Goal: Navigation & Orientation: Understand site structure

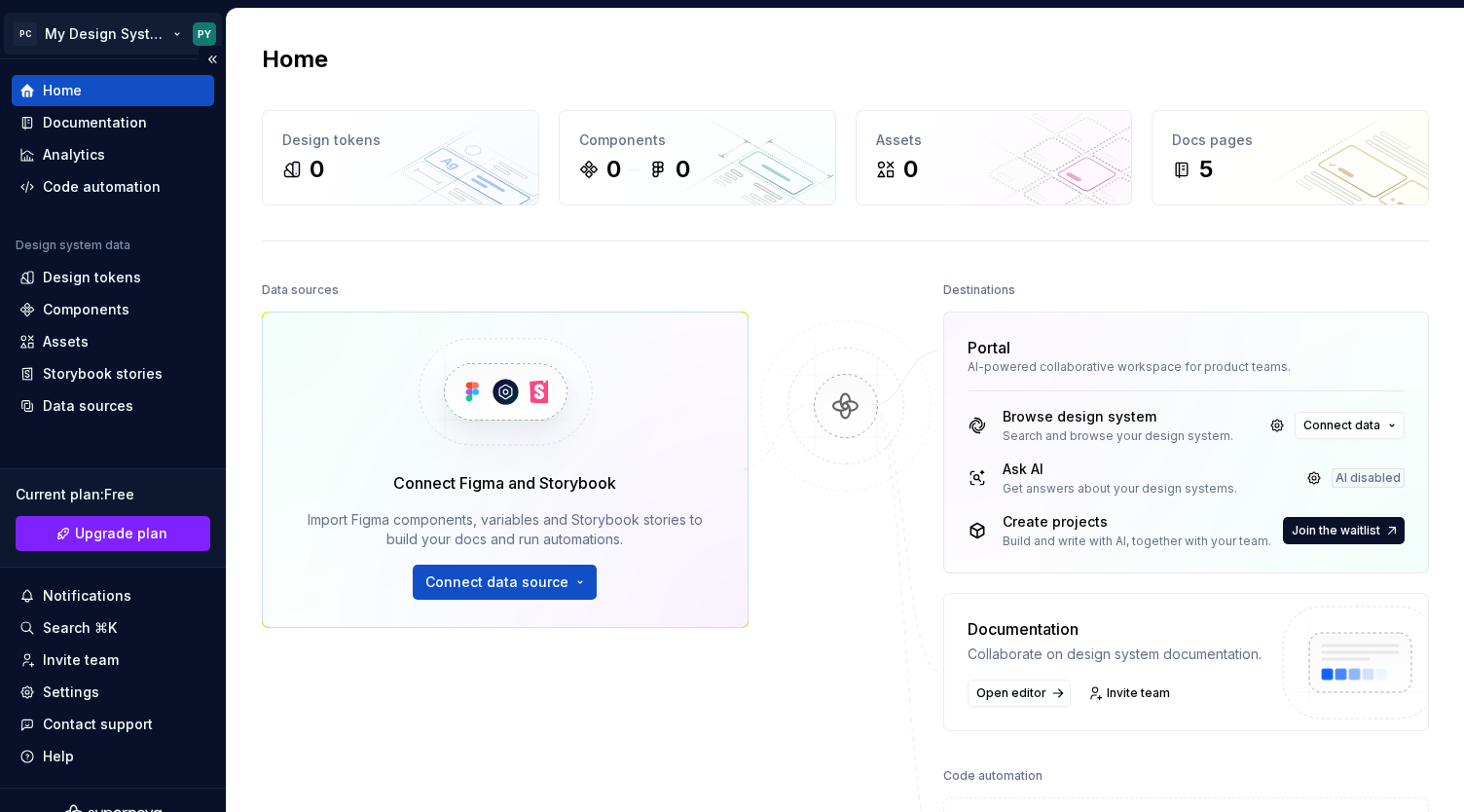
click at [99, 33] on html "PC My Design System PY Home Documentation Analytics Code automation Design syst…" at bounding box center [732, 406] width 1464 height 812
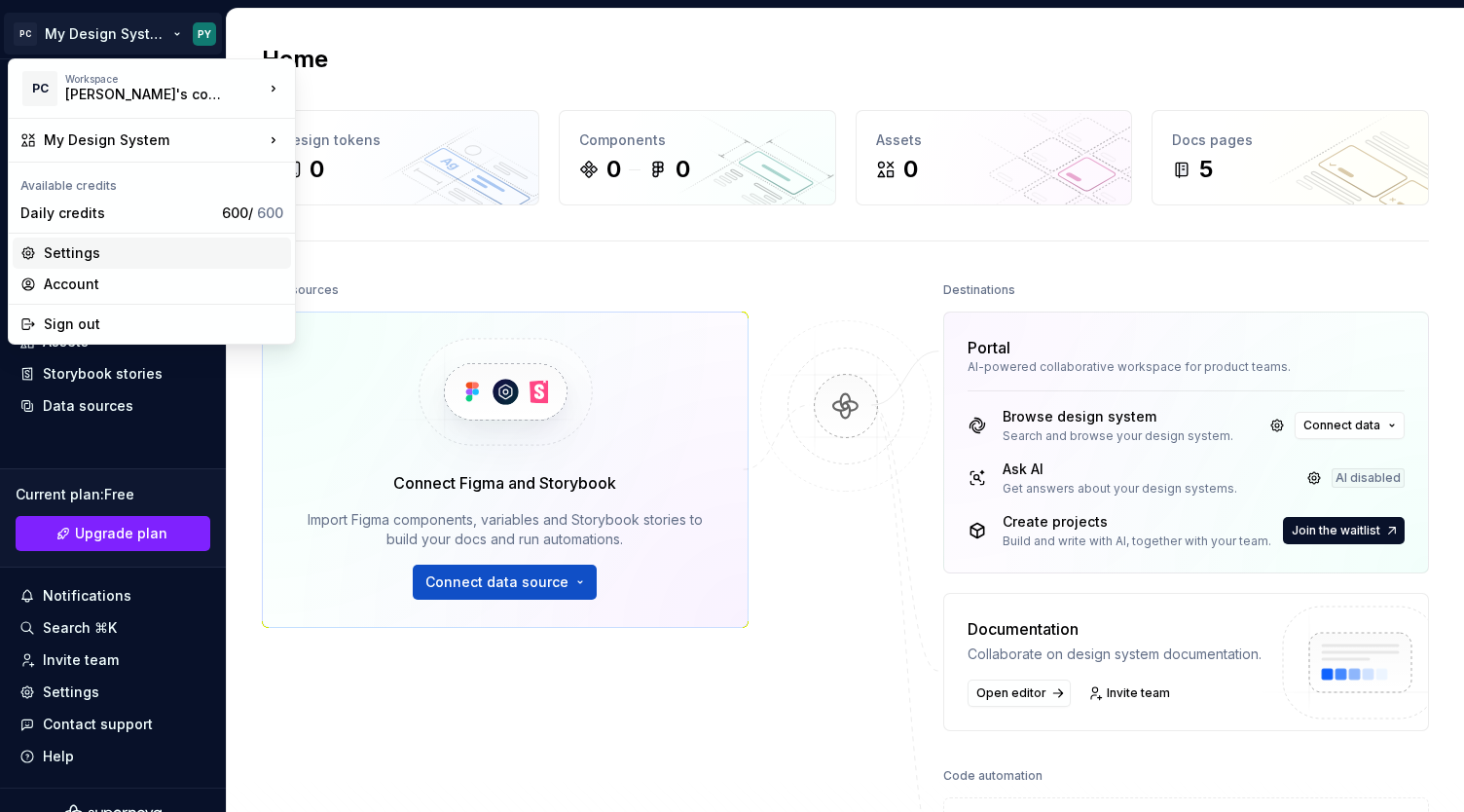
click at [127, 253] on div "Settings" at bounding box center [163, 253] width 240 height 20
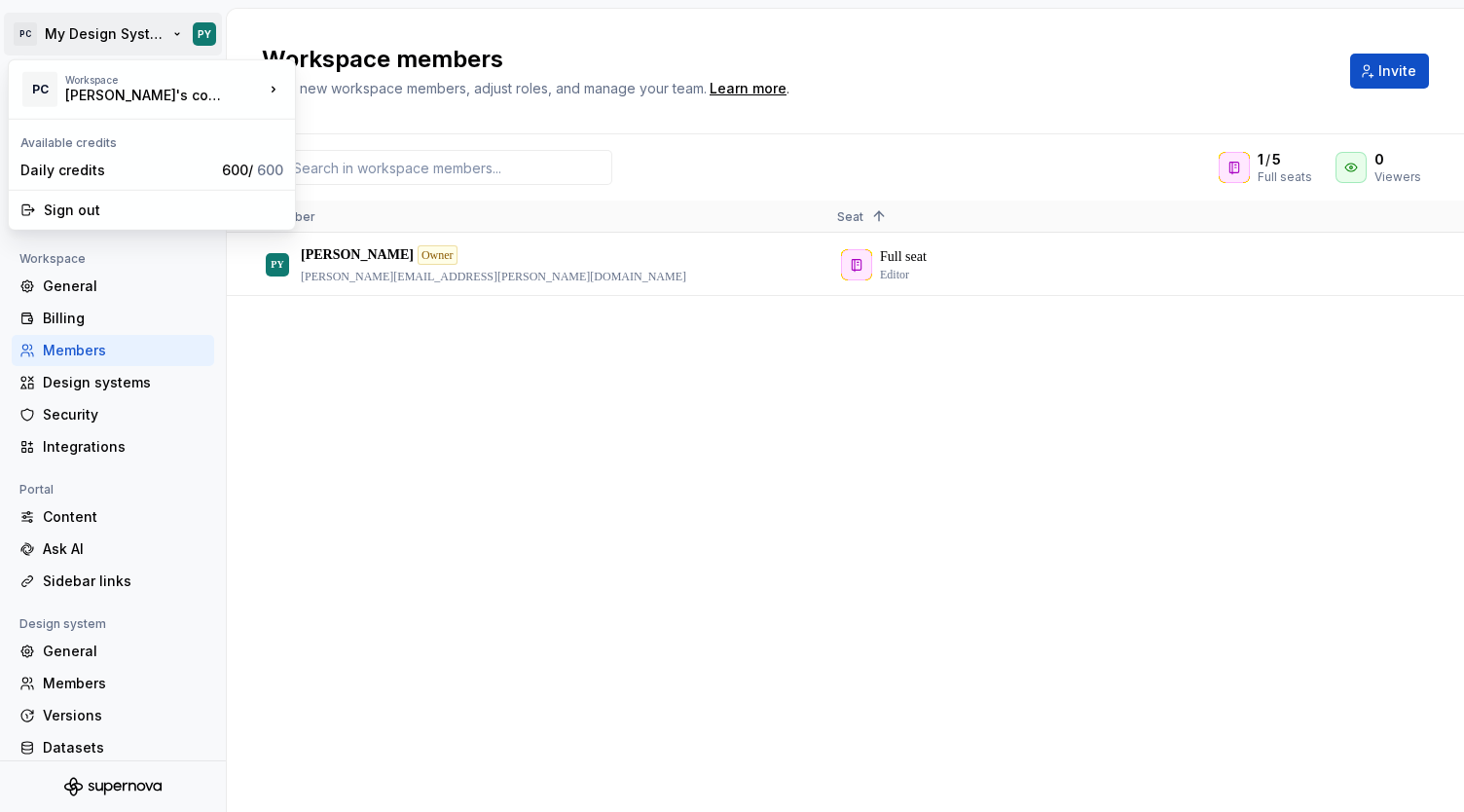
click at [154, 35] on html "PC My Design System PY Back Account Profile Authentication Notifications Worksp…" at bounding box center [732, 406] width 1464 height 812
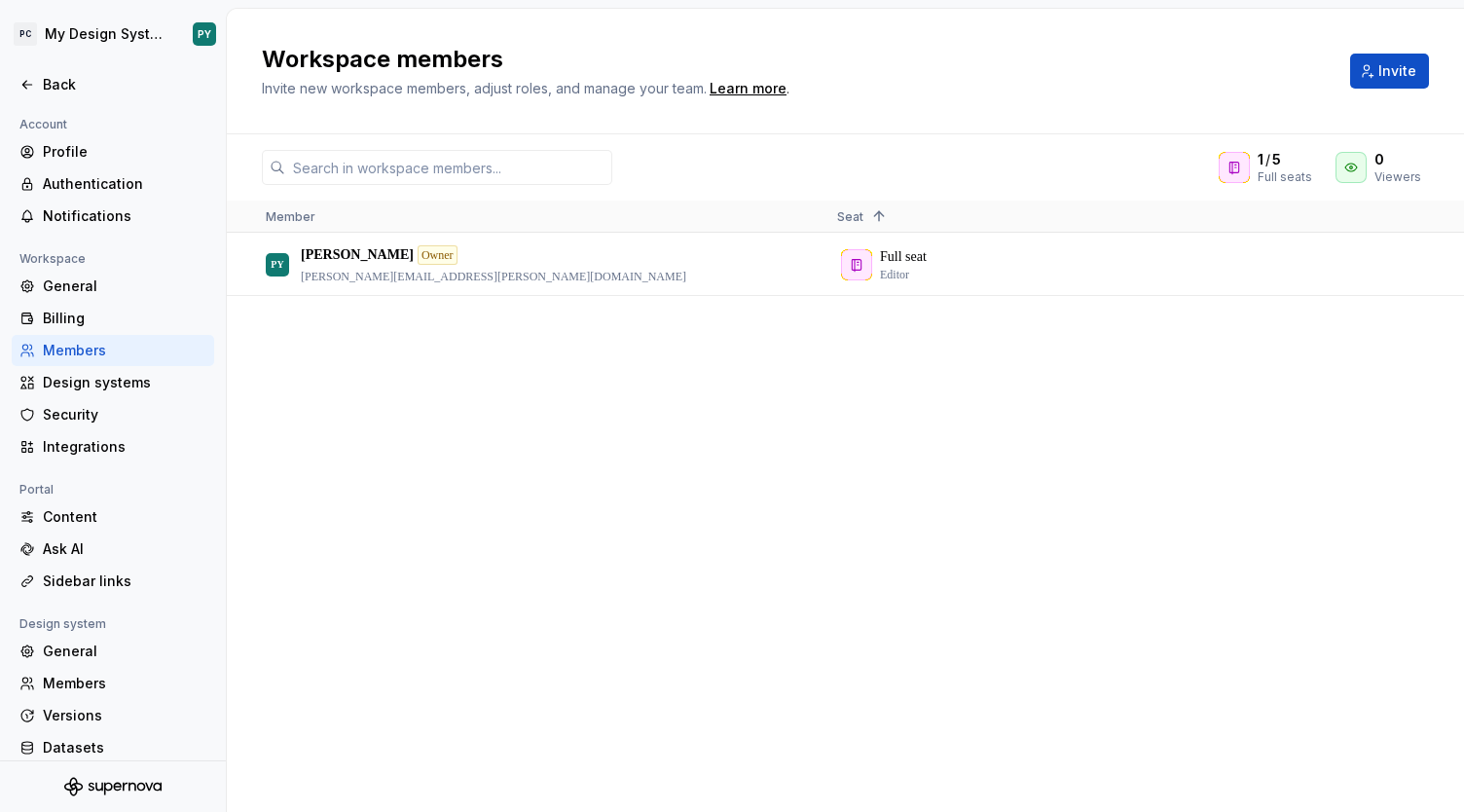
click at [397, 406] on html "PC My Design System PY Back Account Profile Authentication Notifications Worksp…" at bounding box center [732, 406] width 1464 height 812
click at [94, 321] on div "Billing" at bounding box center [124, 318] width 164 height 20
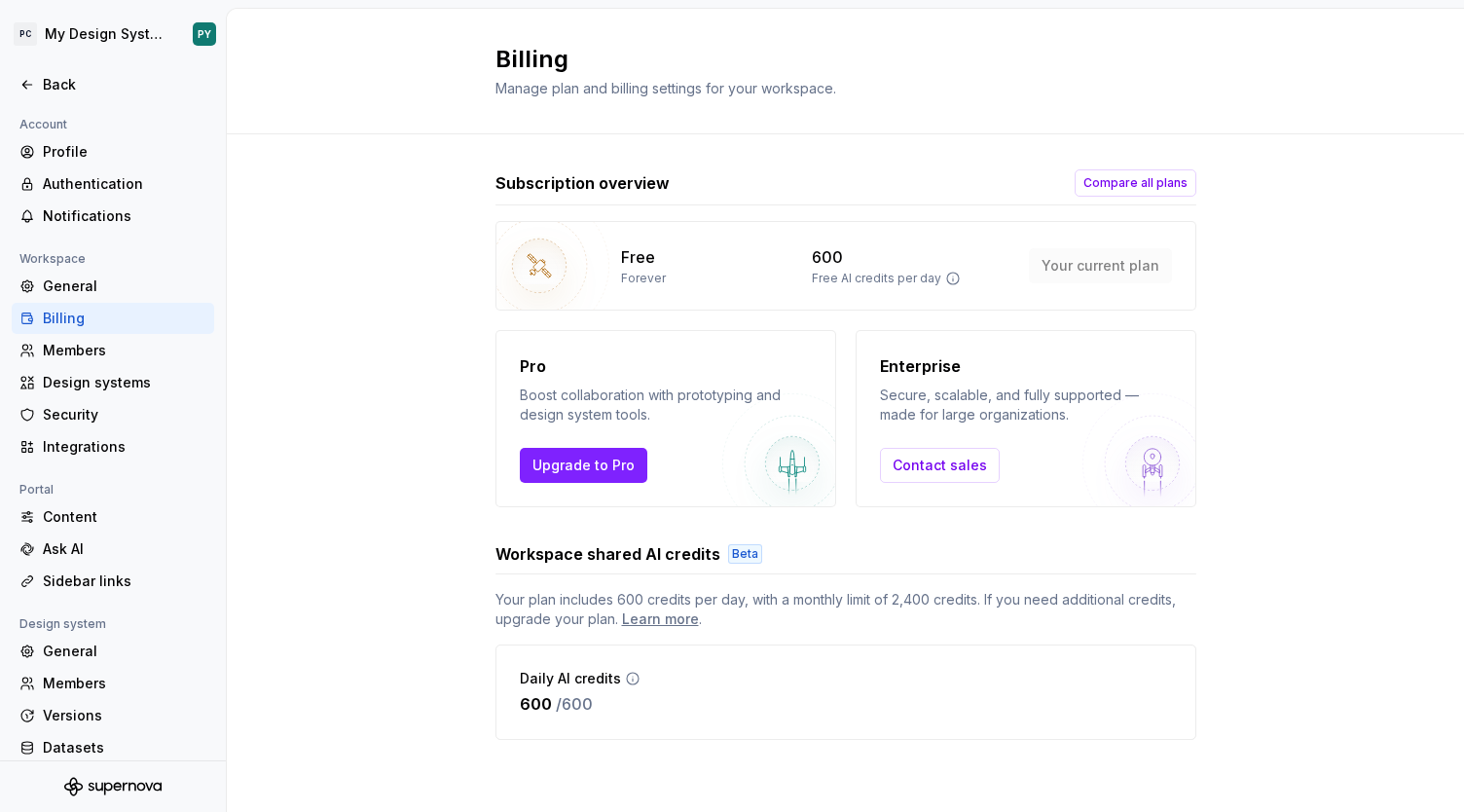
click at [335, 228] on div "Subscription overview Compare all plans Free Forever 600 Free AI credits per da…" at bounding box center [845, 473] width 1237 height 679
click at [97, 354] on div "Members" at bounding box center [124, 351] width 164 height 20
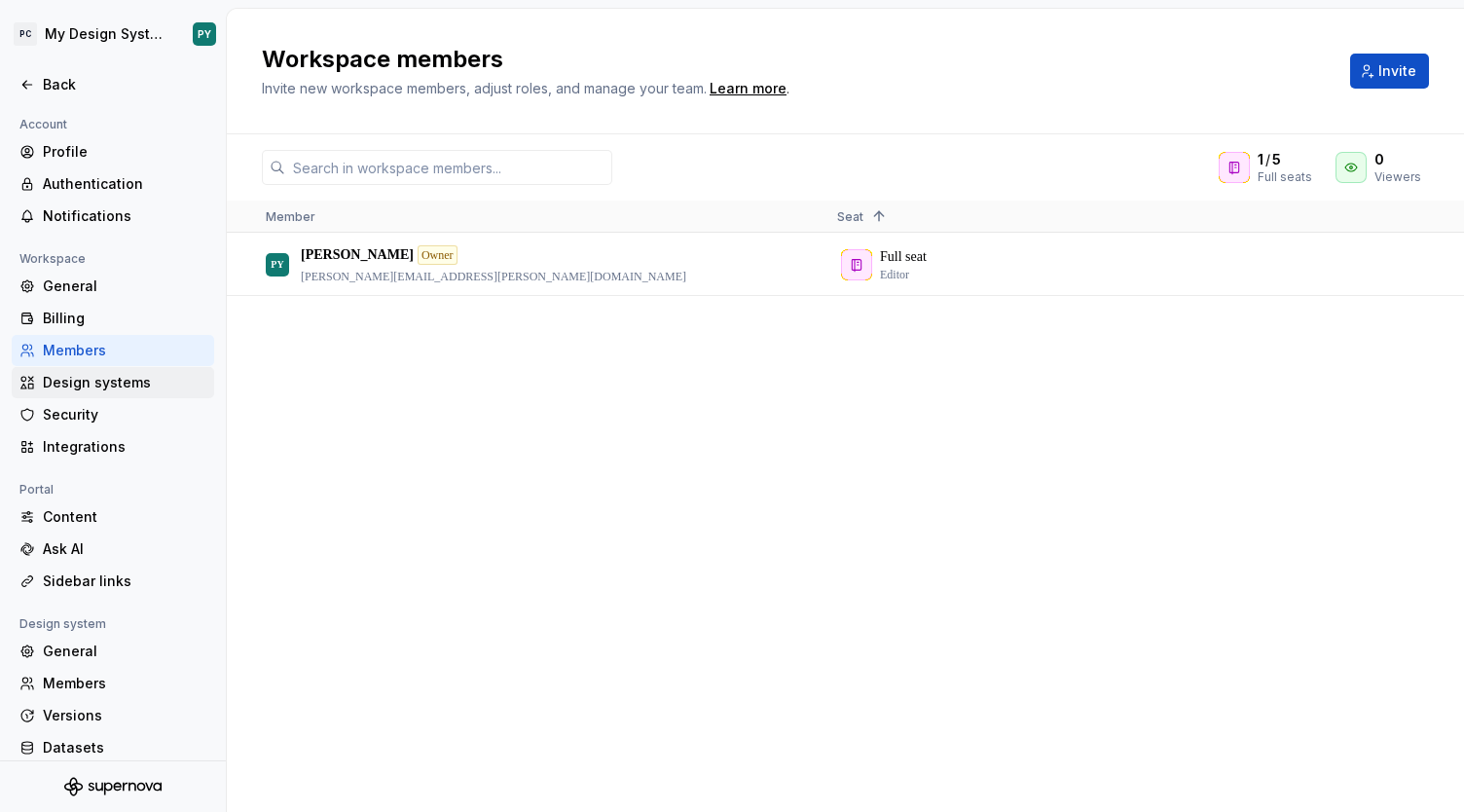
click at [117, 385] on div "Design systems" at bounding box center [124, 383] width 164 height 20
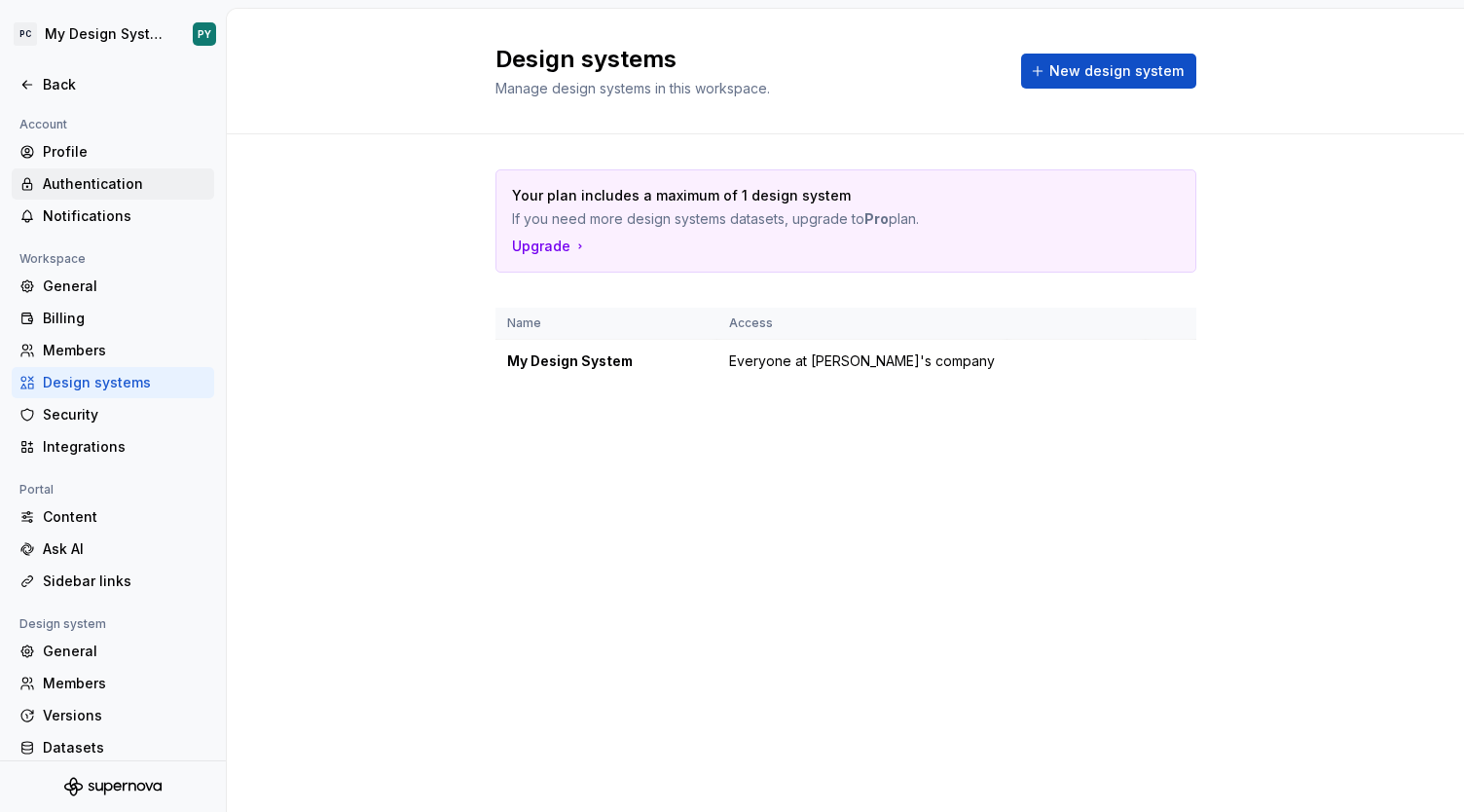
click at [84, 190] on div "Authentication" at bounding box center [124, 184] width 164 height 20
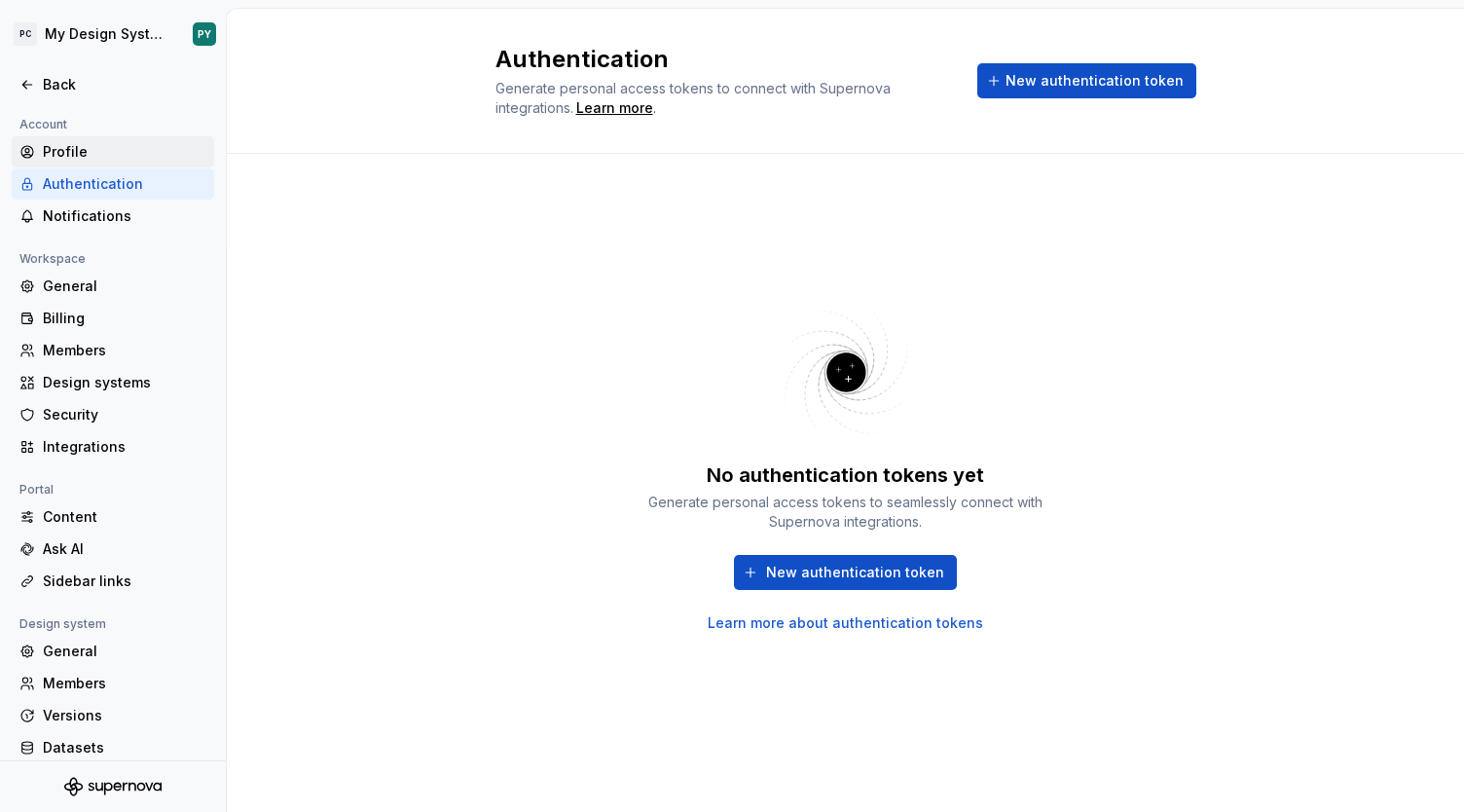
click at [61, 142] on div "Profile" at bounding box center [124, 152] width 164 height 20
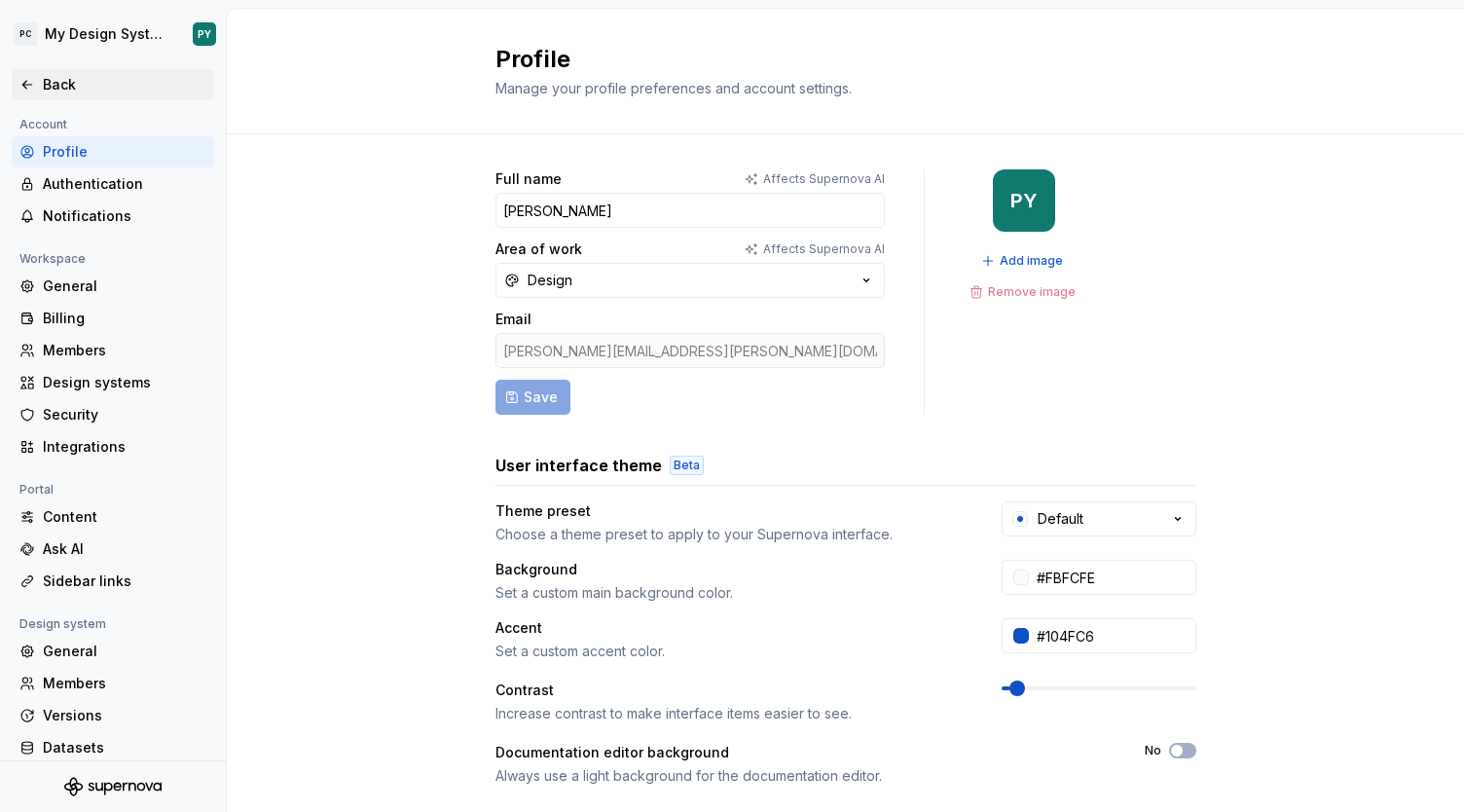
click at [44, 79] on div "Back" at bounding box center [124, 84] width 164 height 20
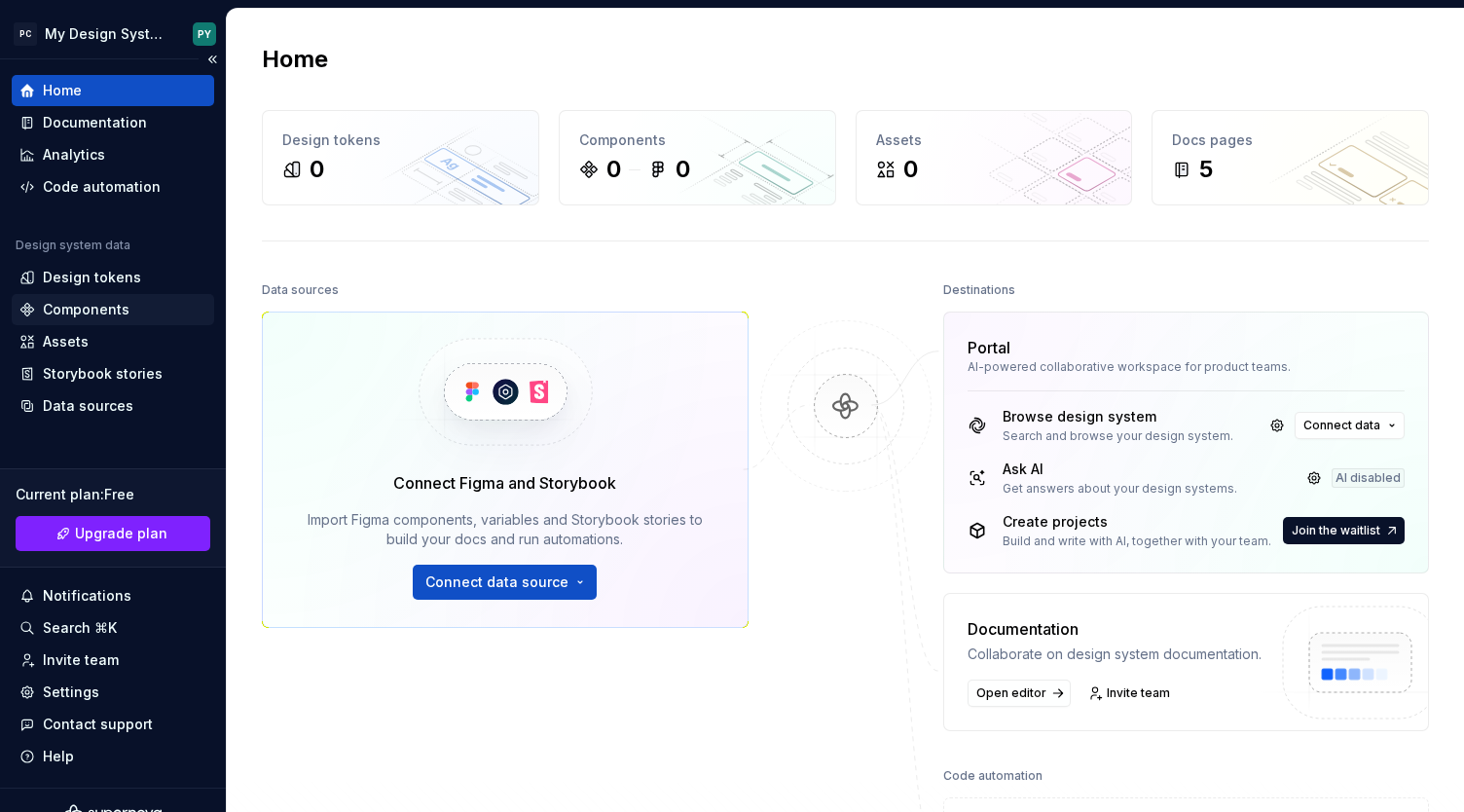
click at [110, 320] on div "Components" at bounding box center [113, 309] width 203 height 31
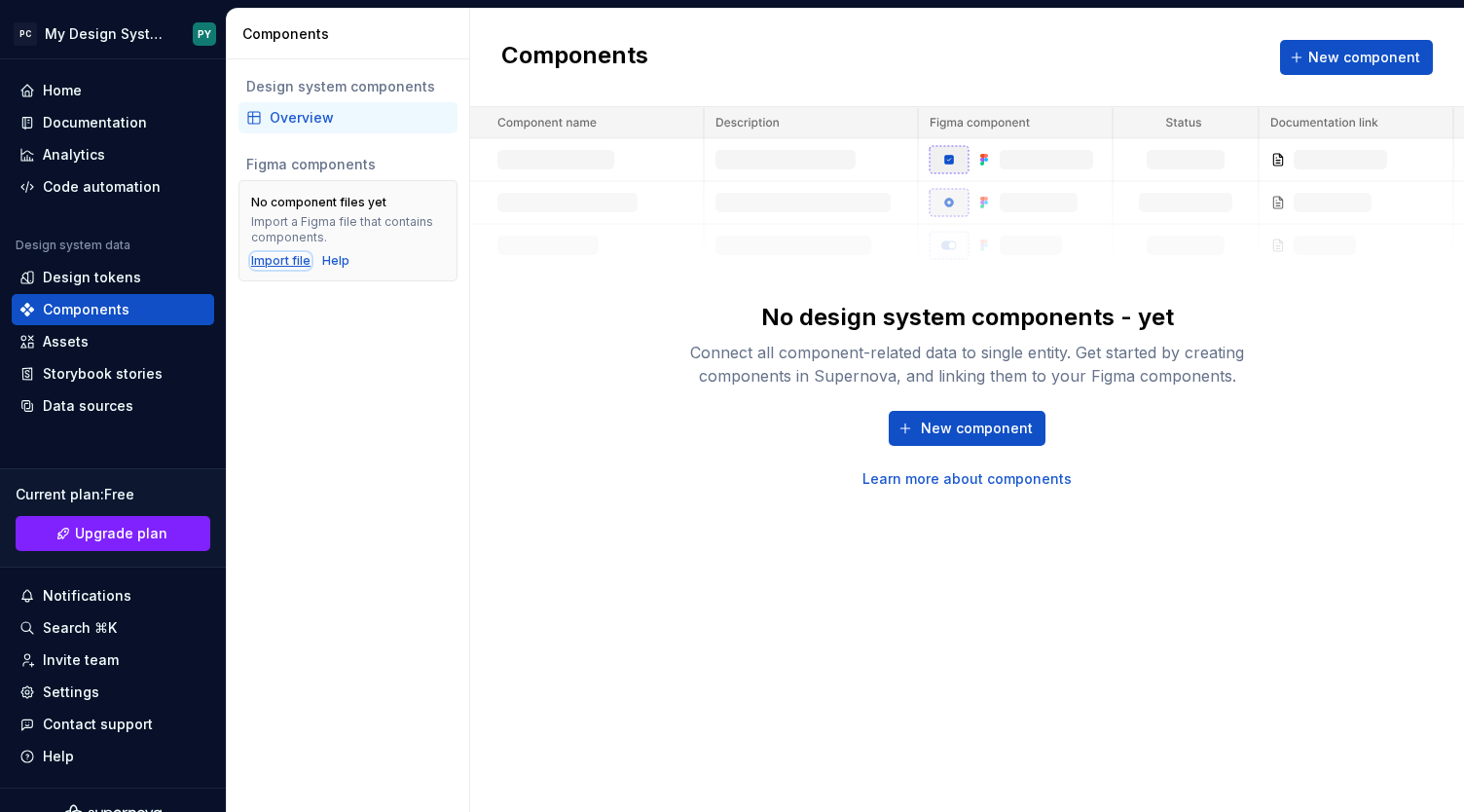
click at [270, 261] on div "Import file" at bounding box center [281, 261] width 60 height 16
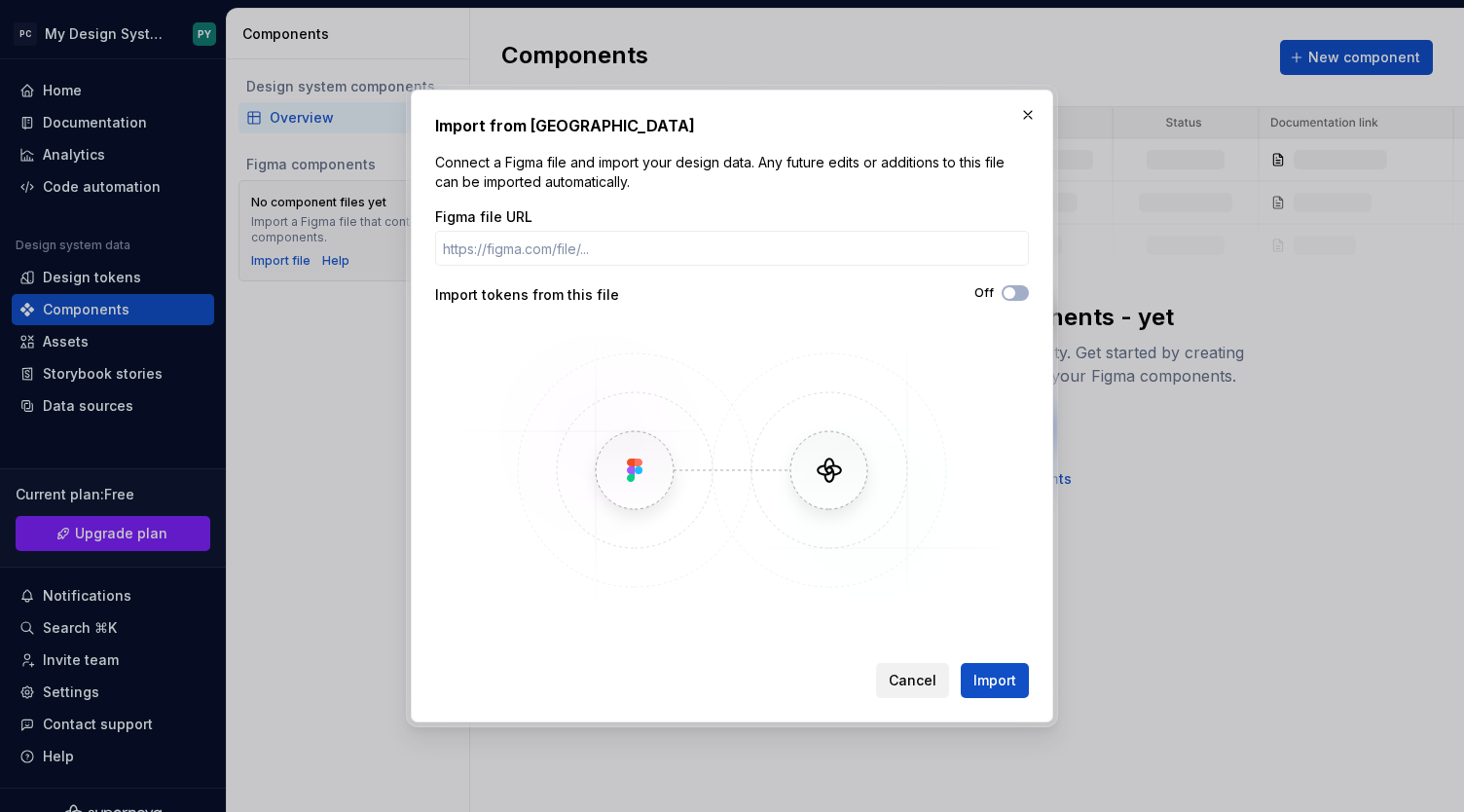
click at [915, 684] on span "Cancel" at bounding box center [912, 681] width 48 height 20
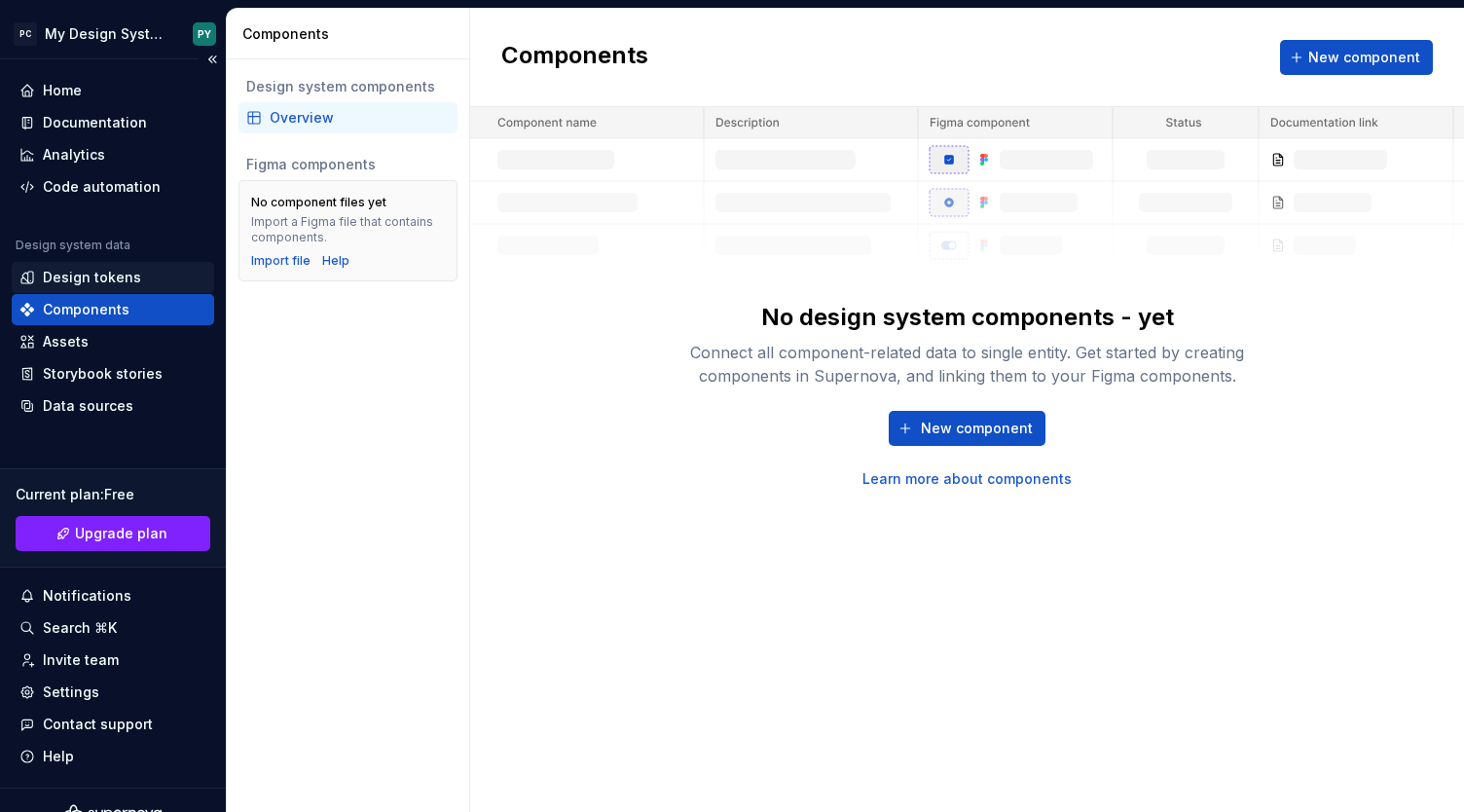
click at [92, 279] on div "Design tokens" at bounding box center [91, 277] width 98 height 20
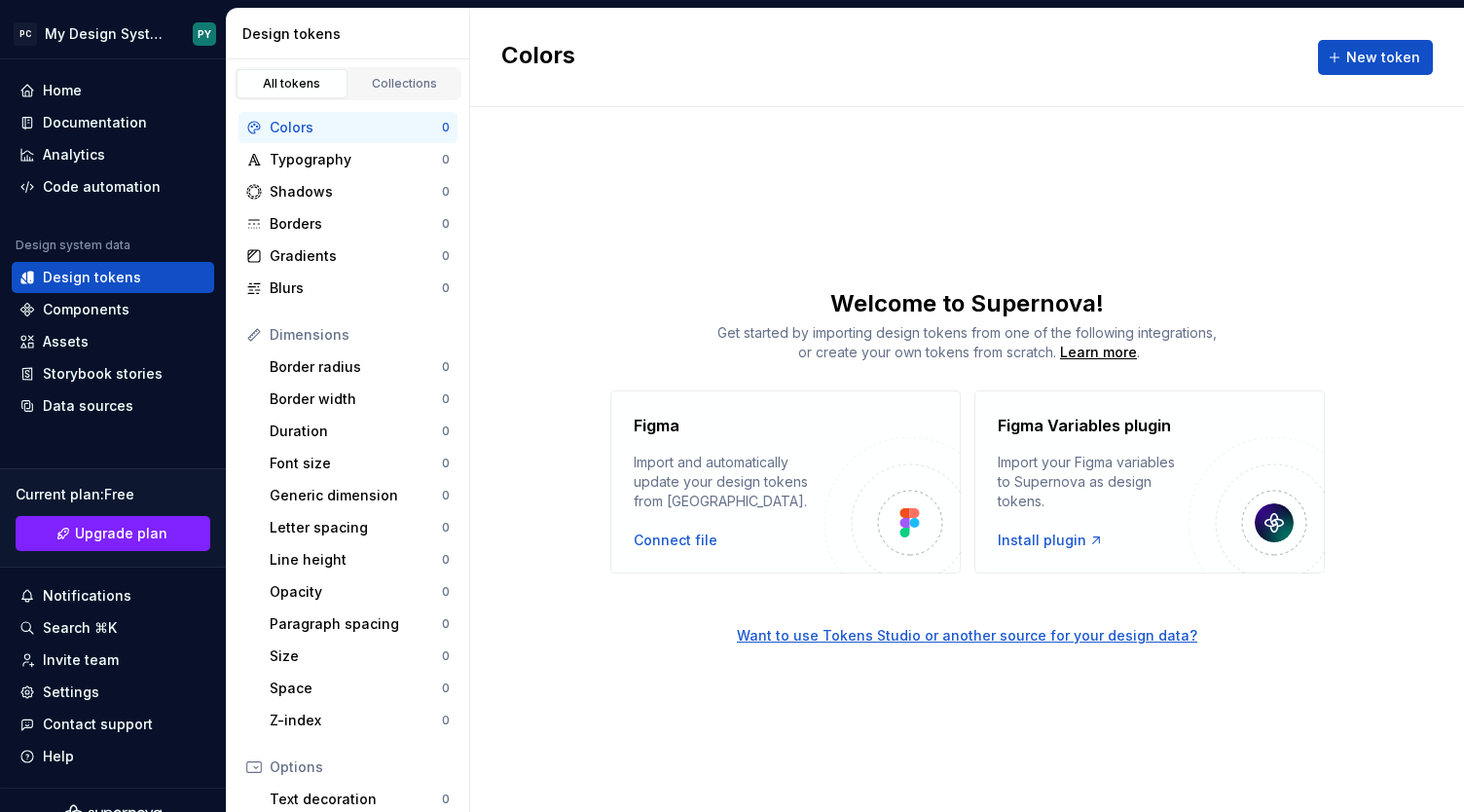
scroll to position [253, 0]
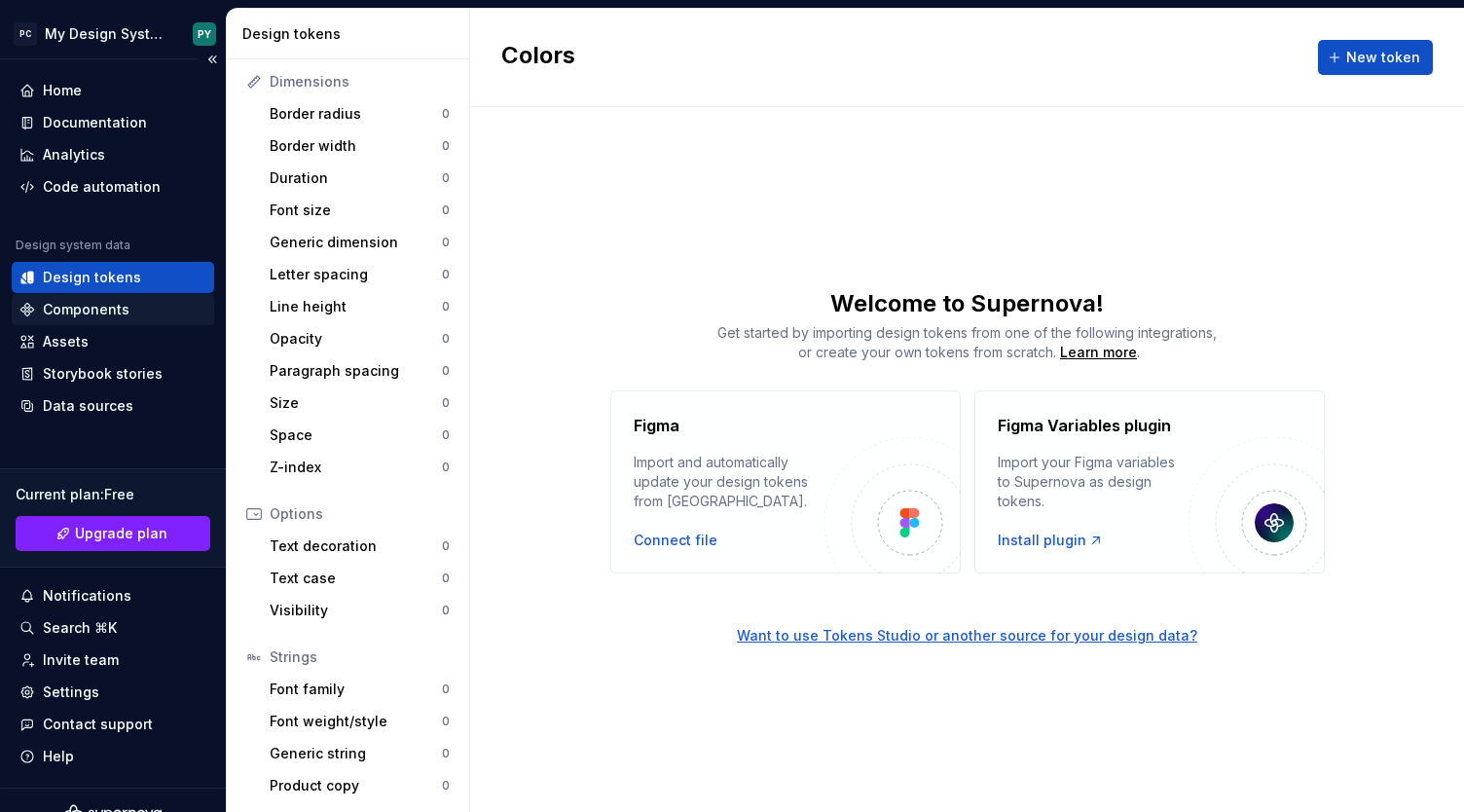
click at [101, 311] on div "Components" at bounding box center [85, 310] width 86 height 20
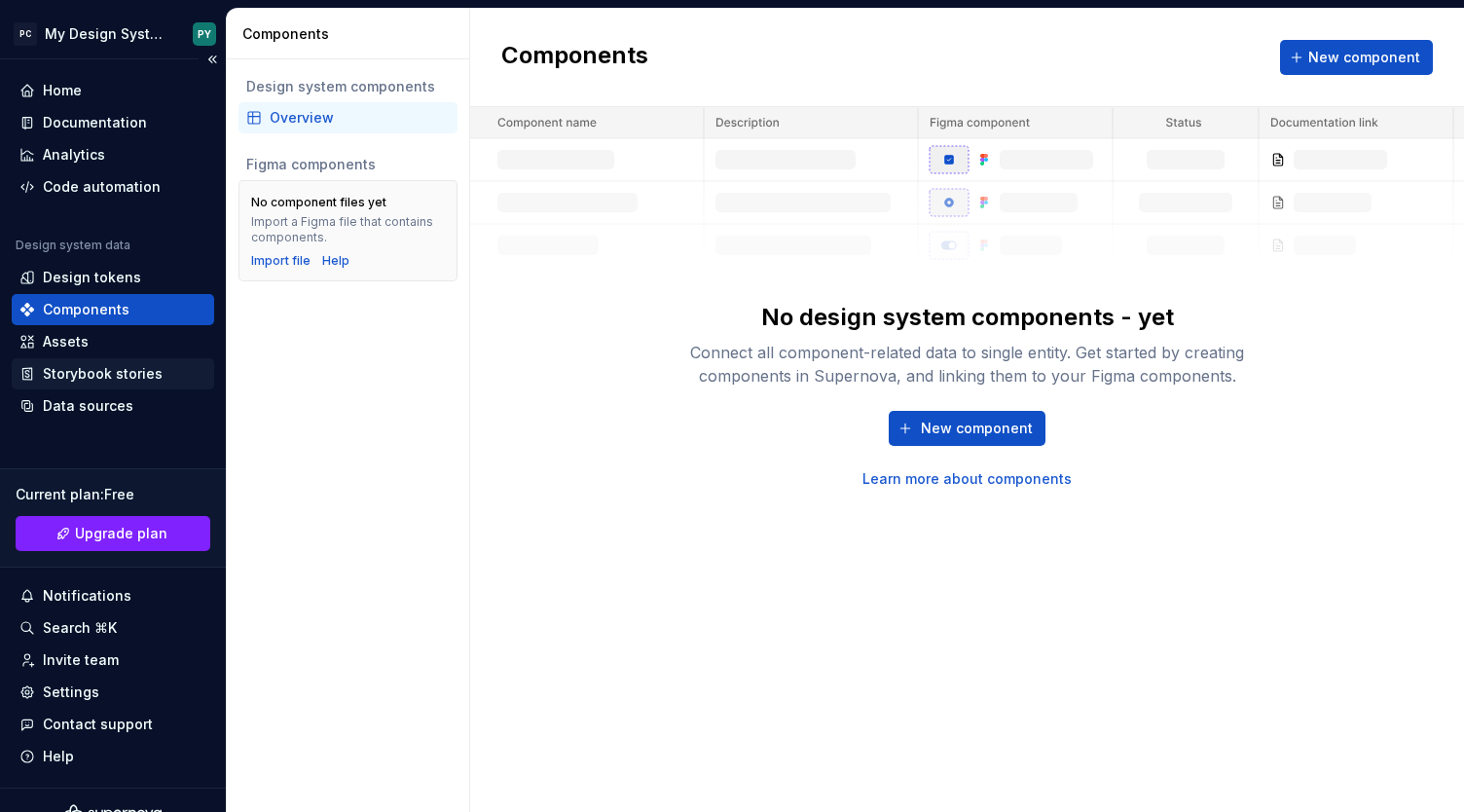
click at [83, 369] on div "Storybook stories" at bounding box center [102, 374] width 119 height 20
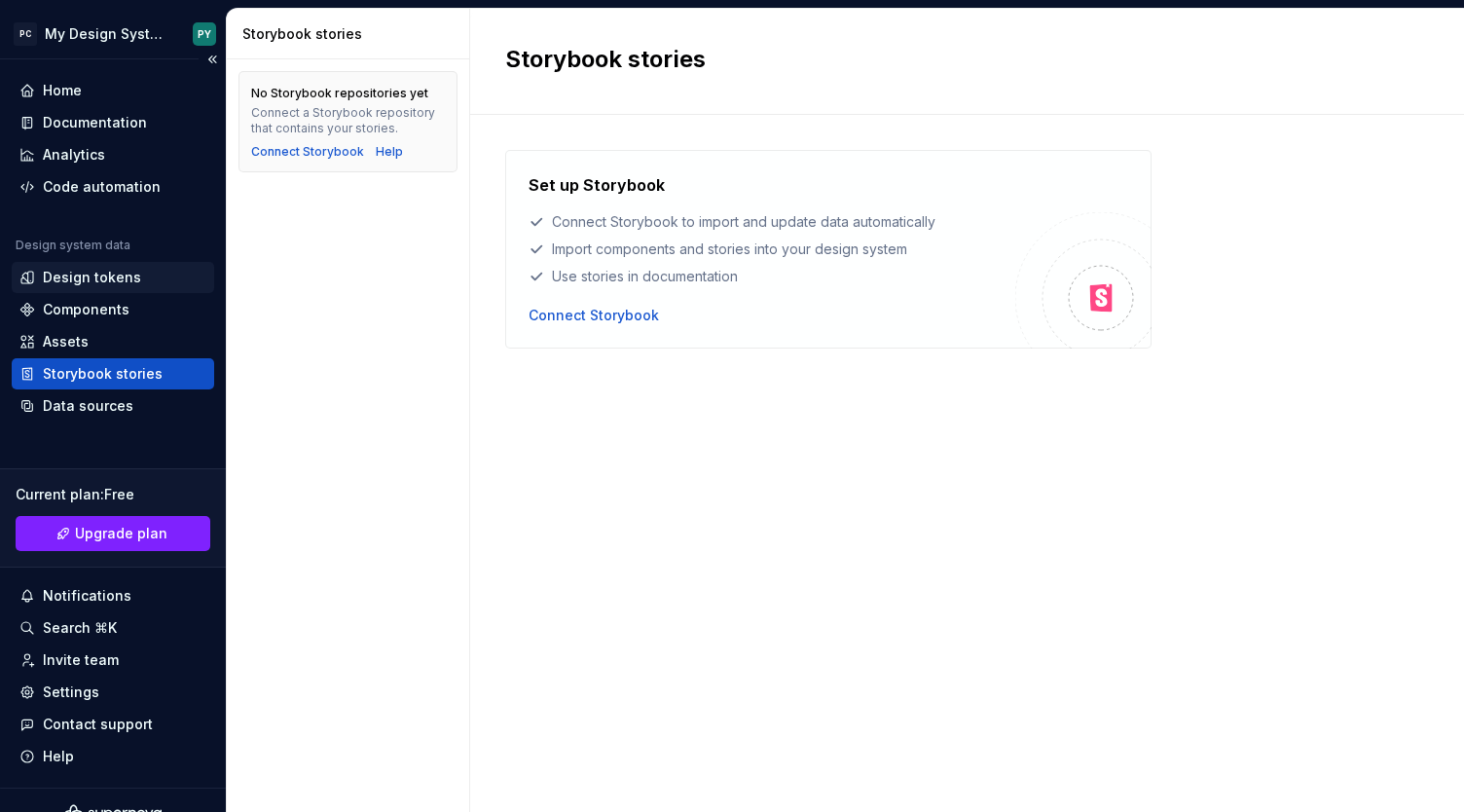
click at [87, 285] on div "Design tokens" at bounding box center [91, 277] width 98 height 20
